Goal: Use online tool/utility: Utilize a website feature to perform a specific function

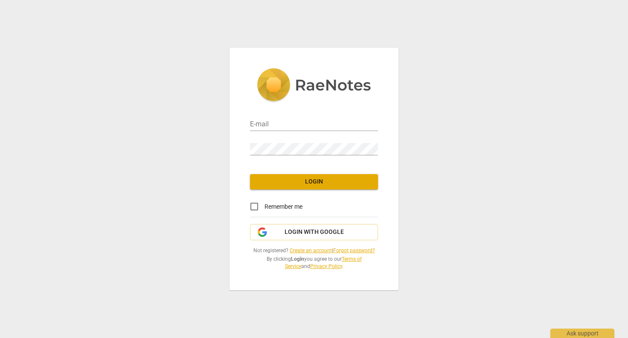
type input "julie@loughran.org"
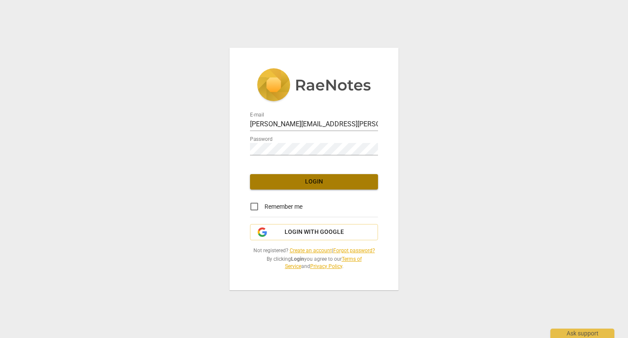
click at [292, 184] on span "Login" at bounding box center [314, 182] width 114 height 9
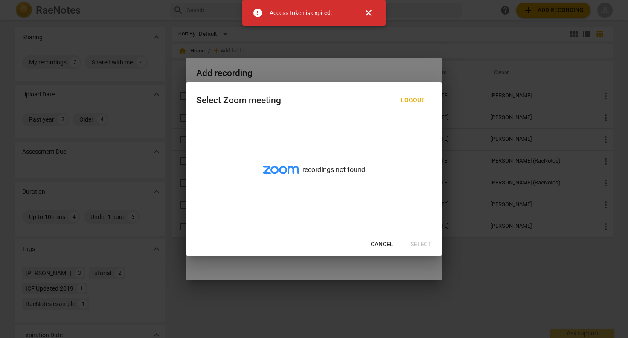
click at [371, 11] on span "close" at bounding box center [369, 13] width 10 height 10
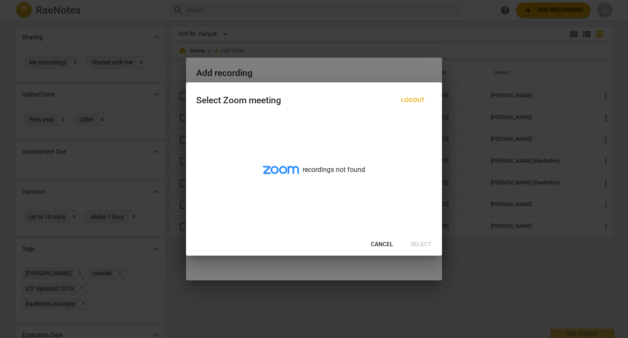
click at [387, 242] on span "Cancel" at bounding box center [382, 244] width 23 height 9
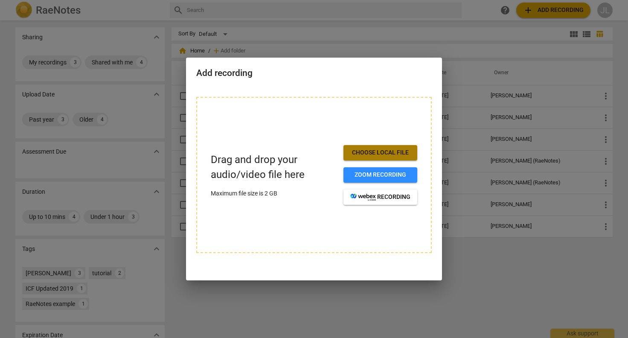
click at [395, 153] on span "Choose local file" at bounding box center [381, 153] width 60 height 9
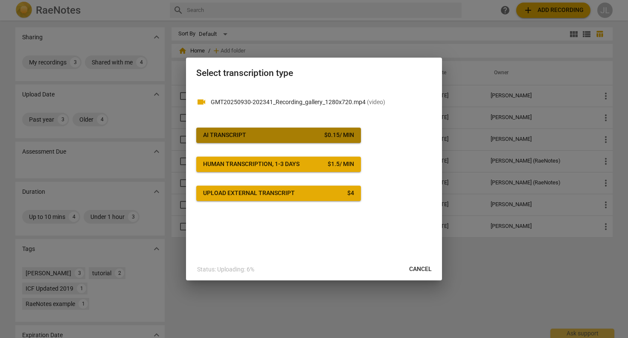
click at [321, 136] on span "AI Transcript $ 0.15 / min" at bounding box center [278, 135] width 151 height 9
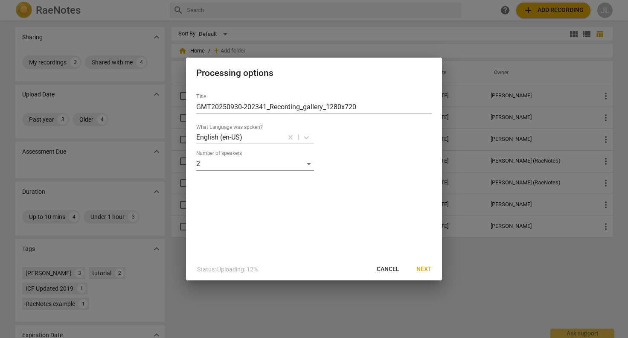
click at [428, 268] on span "Next" at bounding box center [424, 269] width 15 height 9
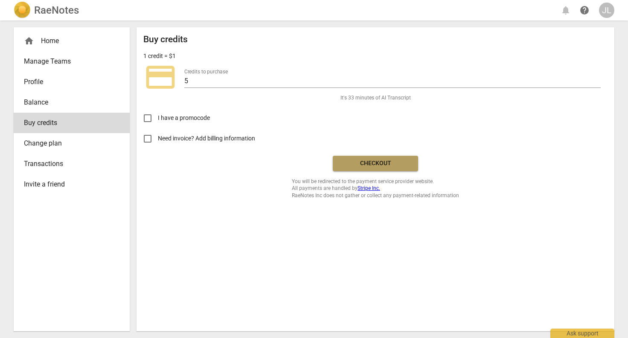
click at [355, 157] on button "Checkout" at bounding box center [375, 163] width 85 height 15
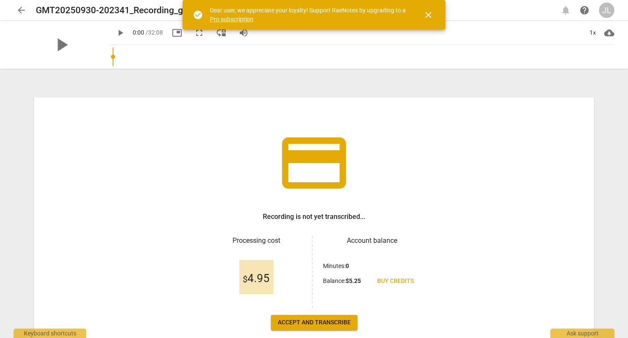
click at [429, 16] on span "close" at bounding box center [429, 15] width 10 height 10
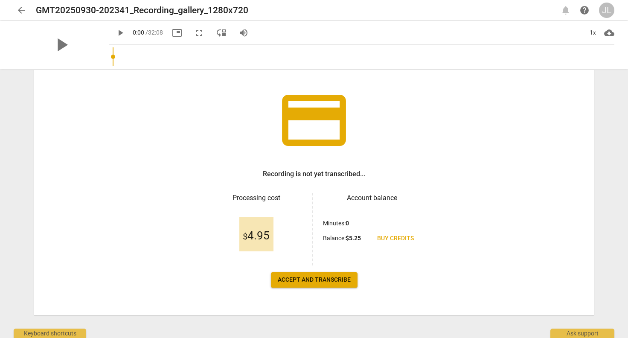
scroll to position [47, 0]
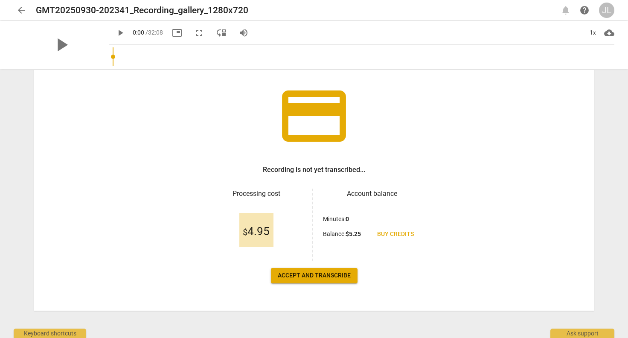
click at [331, 271] on button "Accept and transcribe" at bounding box center [314, 275] width 87 height 15
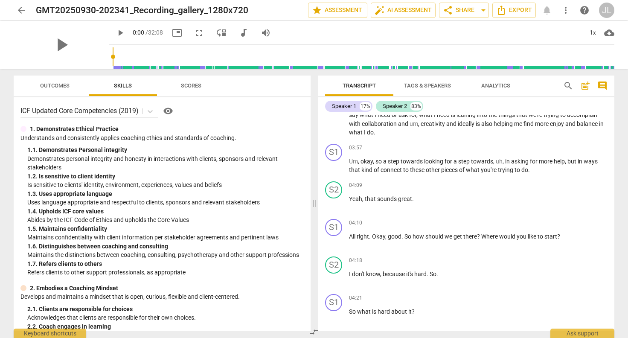
scroll to position [0, 0]
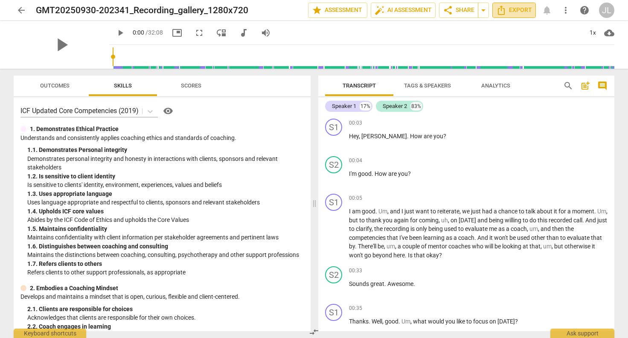
click at [509, 11] on span "Export" at bounding box center [515, 10] width 36 height 10
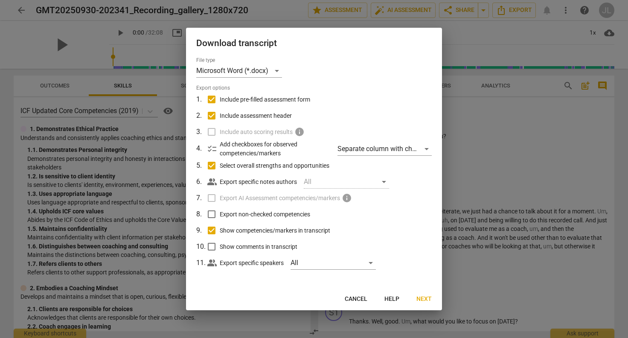
click at [213, 99] on input "Include pre-filled assessment form" at bounding box center [212, 99] width 16 height 16
checkbox input "false"
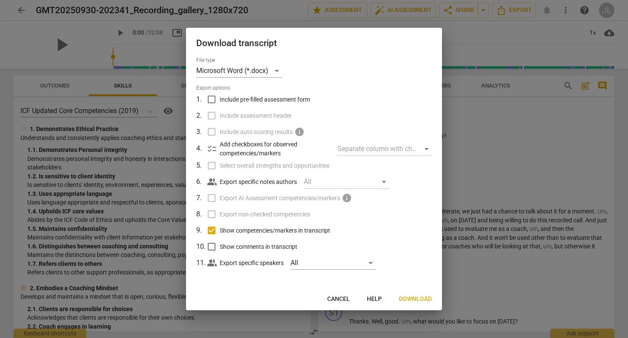
click at [211, 231] on input "Show competencies/markers in transcript" at bounding box center [212, 230] width 16 height 16
checkbox input "false"
click at [374, 262] on div "All" at bounding box center [333, 263] width 85 height 14
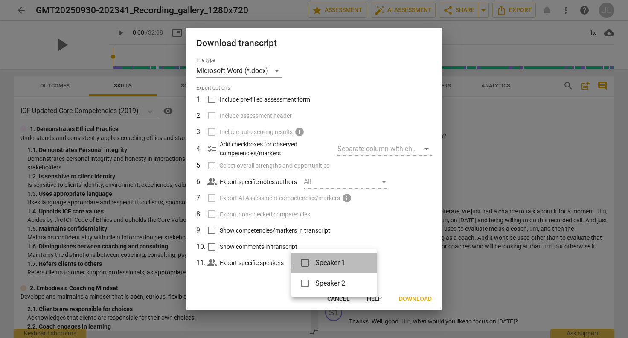
click at [374, 262] on li "Speaker 1" at bounding box center [334, 263] width 85 height 20
click at [302, 266] on input "checkbox" at bounding box center [305, 263] width 20 height 20
checkbox input "false"
click at [406, 255] on div at bounding box center [314, 169] width 628 height 338
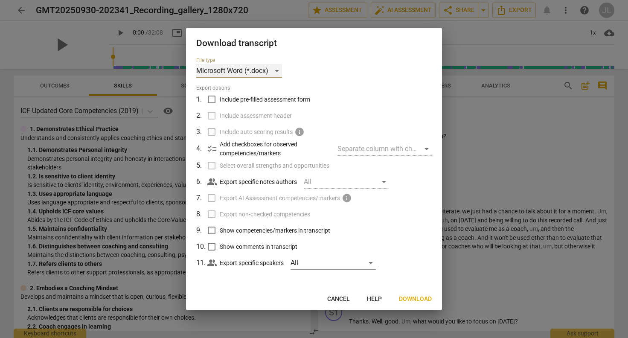
click at [277, 71] on div "Microsoft Word (*.docx)" at bounding box center [239, 71] width 86 height 14
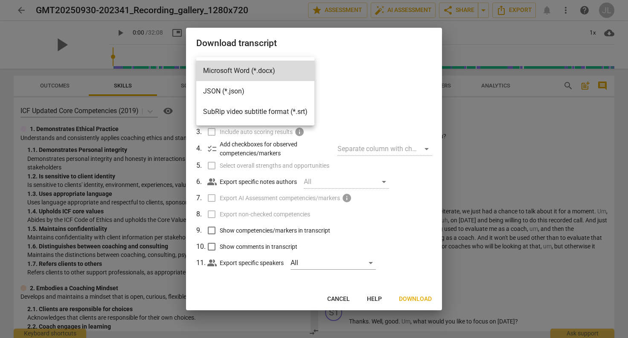
click at [380, 79] on div at bounding box center [314, 169] width 628 height 338
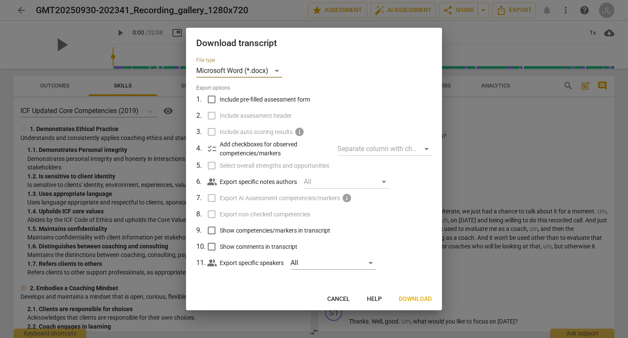
click at [412, 299] on span "Download" at bounding box center [415, 299] width 33 height 9
